Goal: Information Seeking & Learning: Understand process/instructions

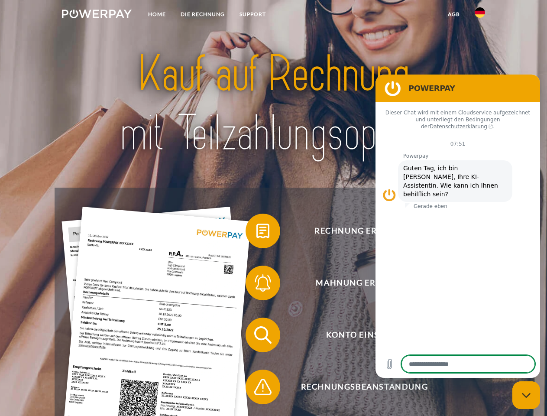
click at [97, 15] on img at bounding box center [97, 14] width 70 height 9
click at [480, 15] on img at bounding box center [480, 12] width 10 height 10
click at [454, 14] on link "agb" at bounding box center [454, 14] width 27 height 16
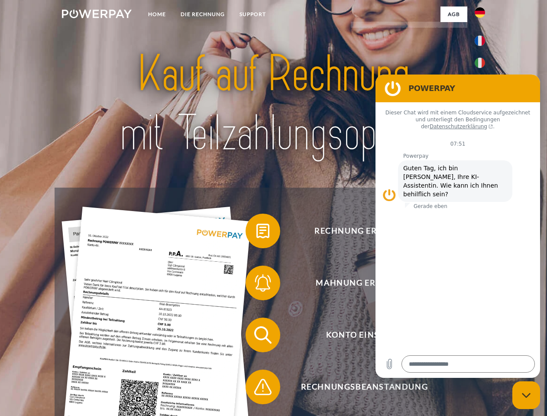
click at [256, 233] on span at bounding box center [249, 230] width 43 height 43
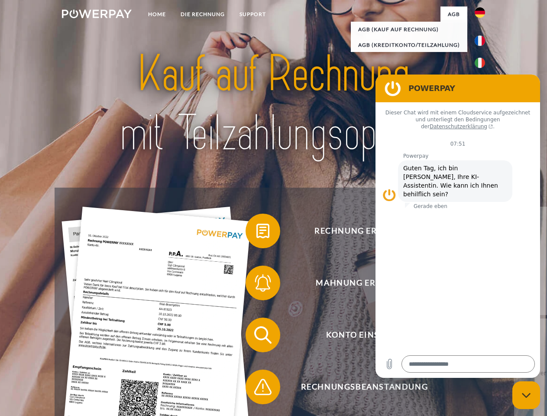
click at [256, 285] on span at bounding box center [249, 282] width 43 height 43
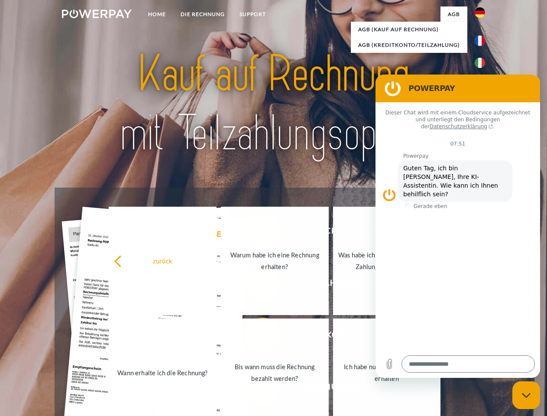
click at [256, 337] on link "Bis wann muss die Rechnung bezahlt werden?" at bounding box center [275, 372] width 108 height 108
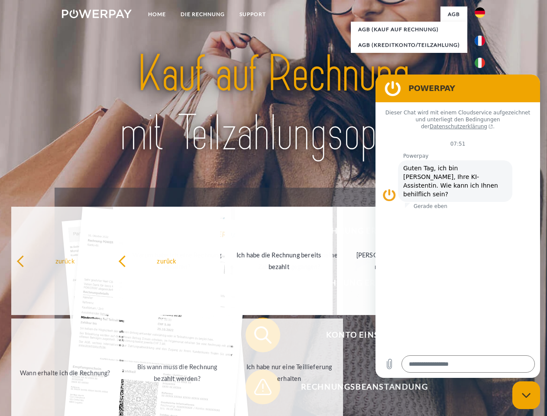
click at [256, 389] on span at bounding box center [249, 386] width 43 height 43
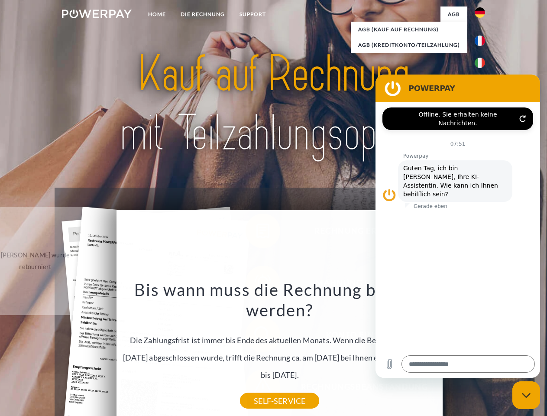
click at [526, 395] on icon "Messaging-Fenster schließen" at bounding box center [526, 395] width 9 height 6
type textarea "*"
